Goal: Use online tool/utility: Utilize a website feature to perform a specific function

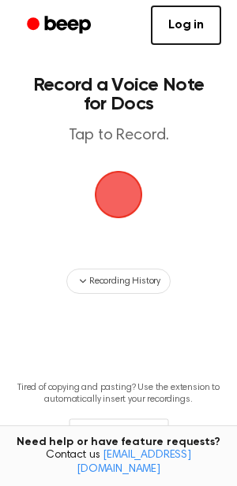
click at [133, 201] on span "button" at bounding box center [118, 194] width 63 height 63
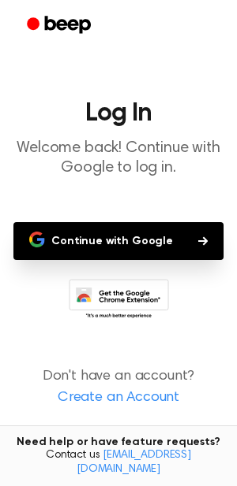
click at [136, 234] on button "Continue with Google" at bounding box center [118, 241] width 210 height 38
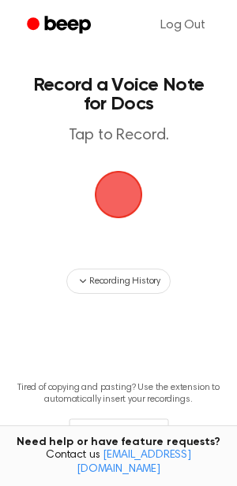
click at [114, 184] on span "button" at bounding box center [118, 195] width 58 height 58
click at [101, 195] on span "button" at bounding box center [118, 194] width 61 height 61
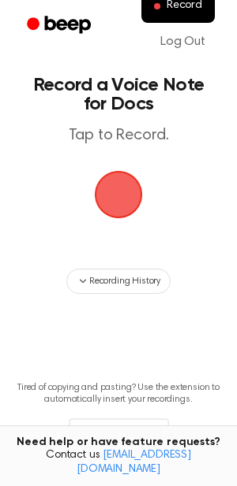
click at [135, 192] on span "button" at bounding box center [119, 195] width 48 height 48
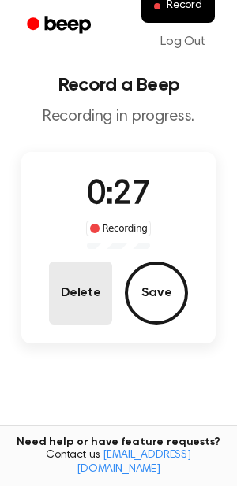
click at [79, 296] on button "Delete" at bounding box center [80, 293] width 63 height 63
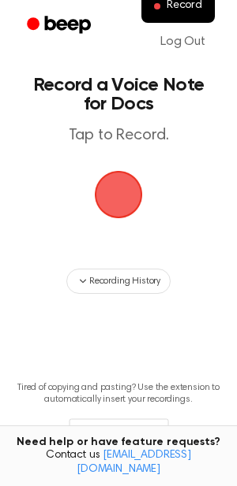
click at [137, 184] on span "button" at bounding box center [119, 195] width 48 height 48
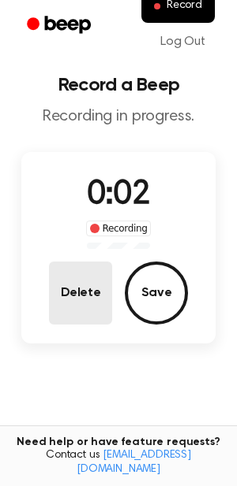
click at [62, 272] on button "Delete" at bounding box center [80, 293] width 63 height 63
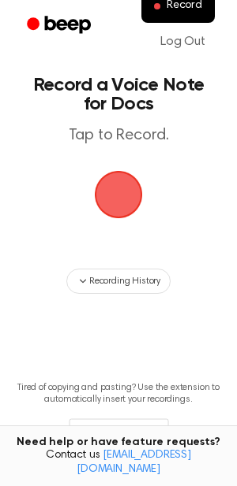
click at [125, 179] on span "button" at bounding box center [118, 194] width 57 height 57
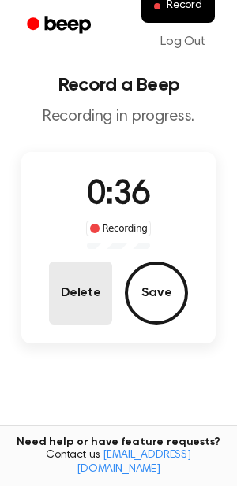
click at [67, 315] on button "Delete" at bounding box center [80, 293] width 63 height 63
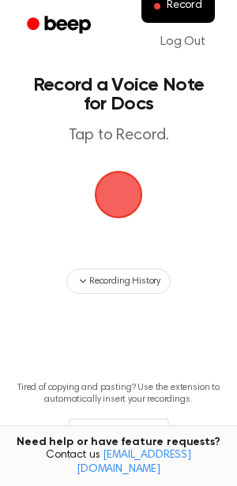
click at [119, 180] on span "button" at bounding box center [119, 195] width 48 height 48
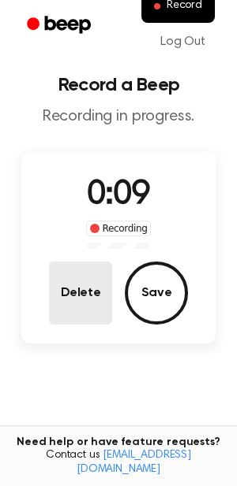
click at [85, 298] on button "Delete" at bounding box center [80, 293] width 63 height 63
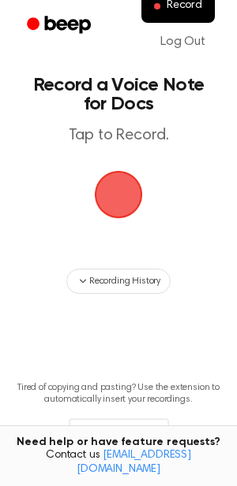
click at [140, 184] on span "button" at bounding box center [119, 195] width 48 height 48
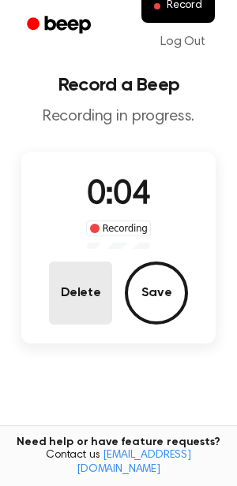
click at [88, 299] on button "Delete" at bounding box center [80, 293] width 63 height 63
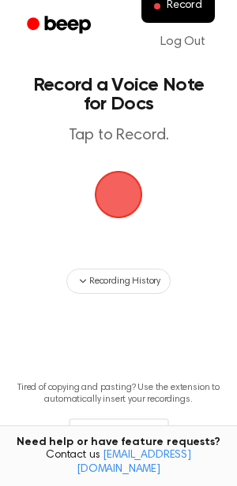
click at [112, 177] on span "button" at bounding box center [118, 195] width 51 height 51
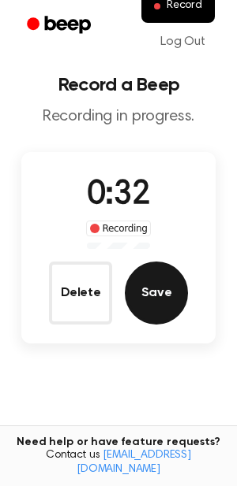
click at [157, 278] on button "Save" at bounding box center [156, 293] width 63 height 63
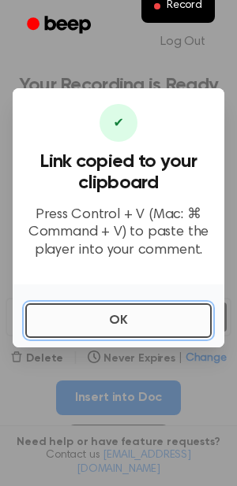
click at [100, 322] on button "OK" at bounding box center [118, 321] width 186 height 35
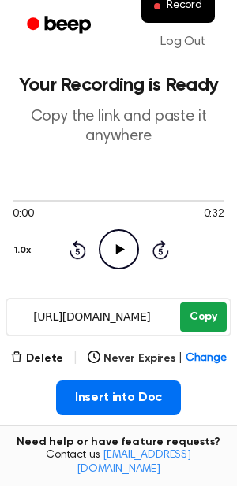
click at [196, 322] on button "Copy" at bounding box center [203, 317] width 47 height 29
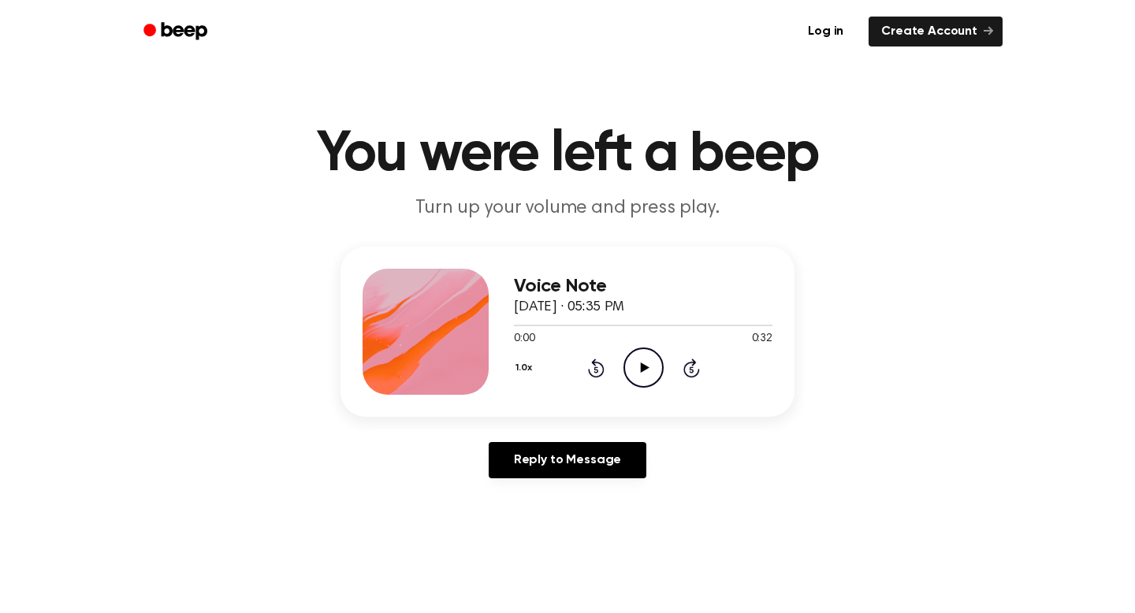
click at [654, 374] on icon "Play Audio" at bounding box center [644, 368] width 40 height 40
